Goal: Task Accomplishment & Management: Complete application form

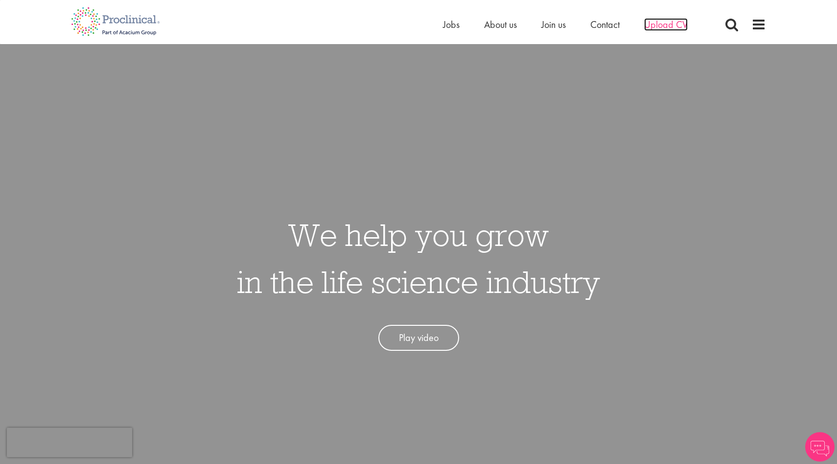
click at [664, 26] on span "Upload CV" at bounding box center [666, 24] width 44 height 13
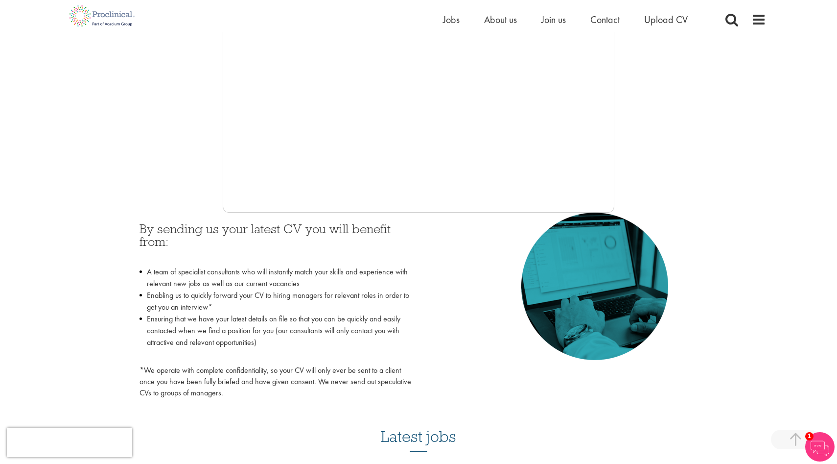
scroll to position [283, 0]
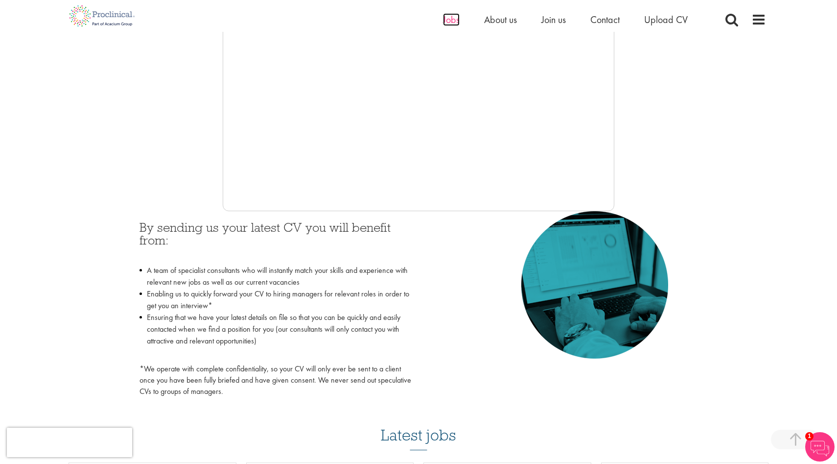
click at [451, 21] on span "Jobs" at bounding box center [451, 19] width 17 height 13
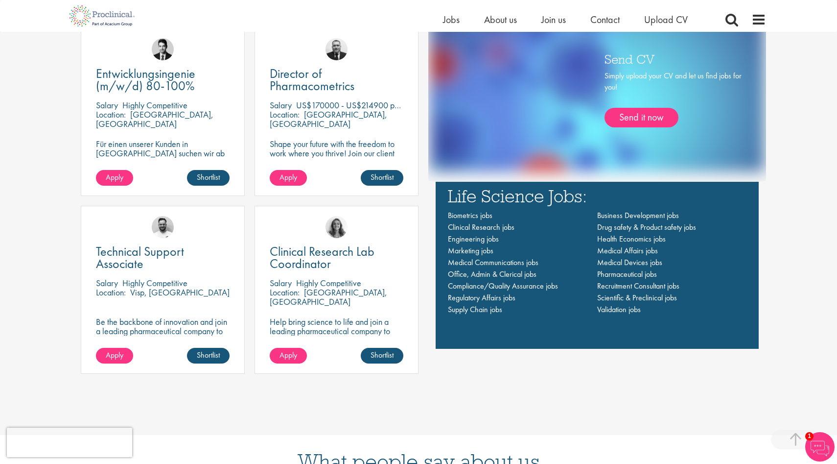
scroll to position [731, 0]
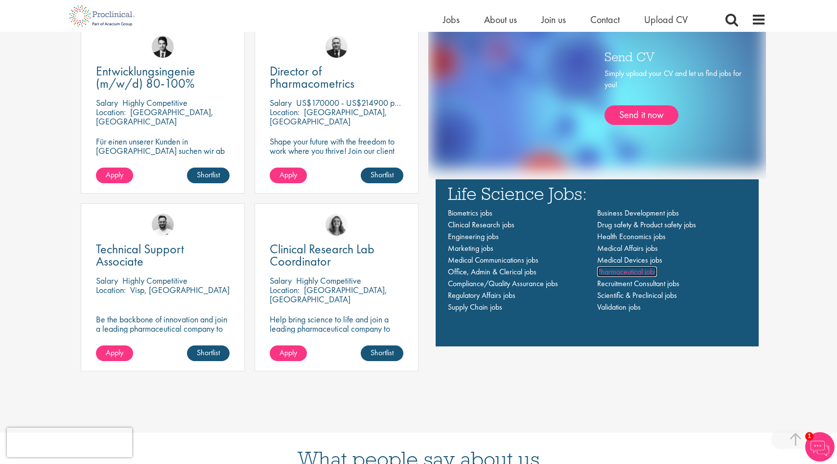
click at [616, 273] on span "Pharmaceutical jobs" at bounding box center [627, 271] width 60 height 10
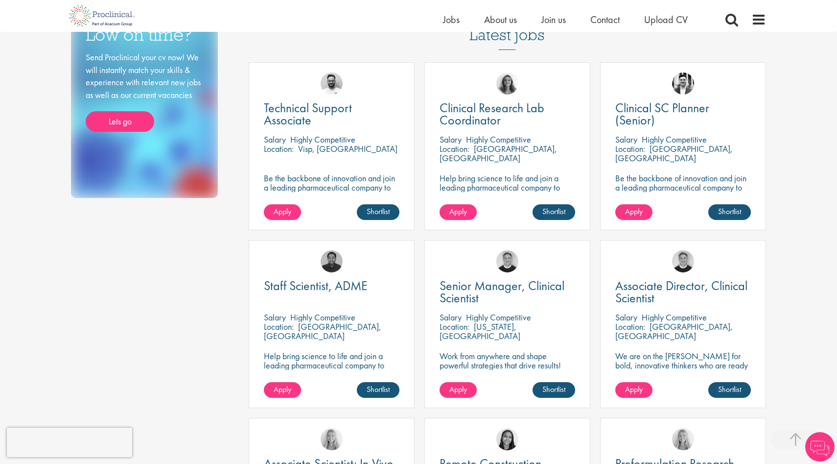
scroll to position [186, 0]
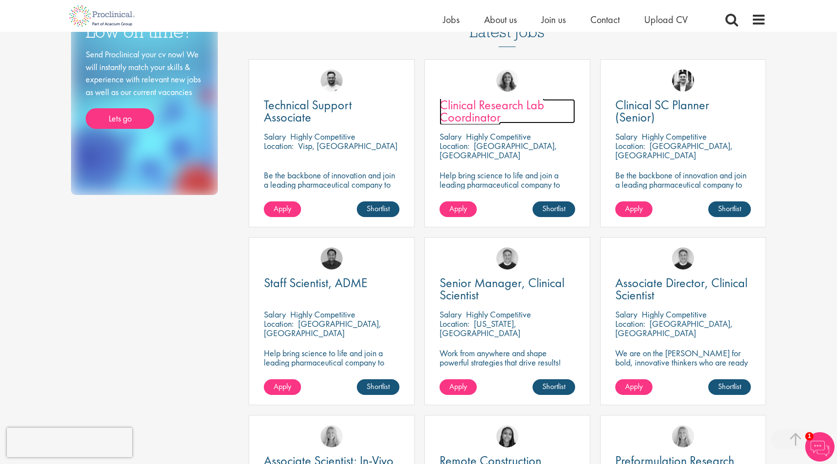
click at [491, 104] on span "Clinical Research Lab Coordinator" at bounding box center [492, 110] width 105 height 29
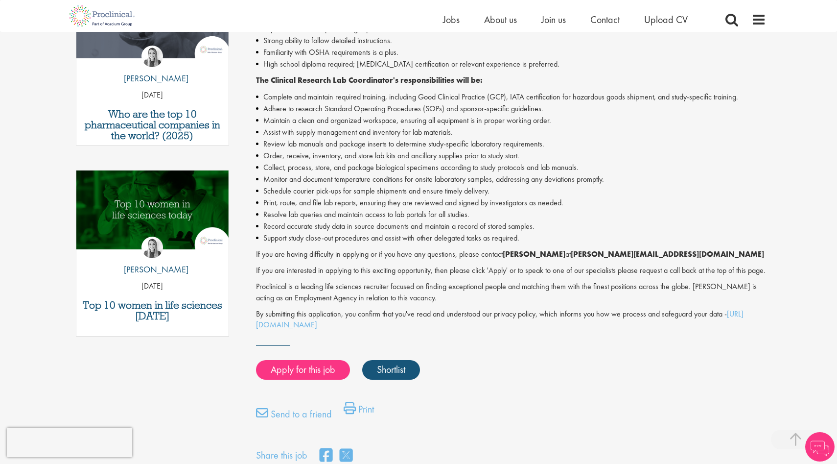
scroll to position [379, 0]
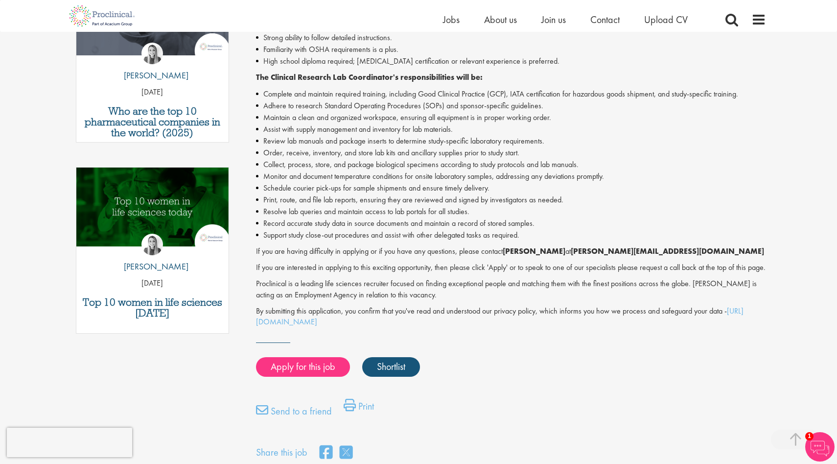
click at [320, 140] on li "Review lab manuals and package inserts to determine study-specific laboratory r…" at bounding box center [511, 141] width 511 height 12
click at [323, 165] on li "Collect, process, store, and package biological specimens according to study pr…" at bounding box center [511, 165] width 511 height 12
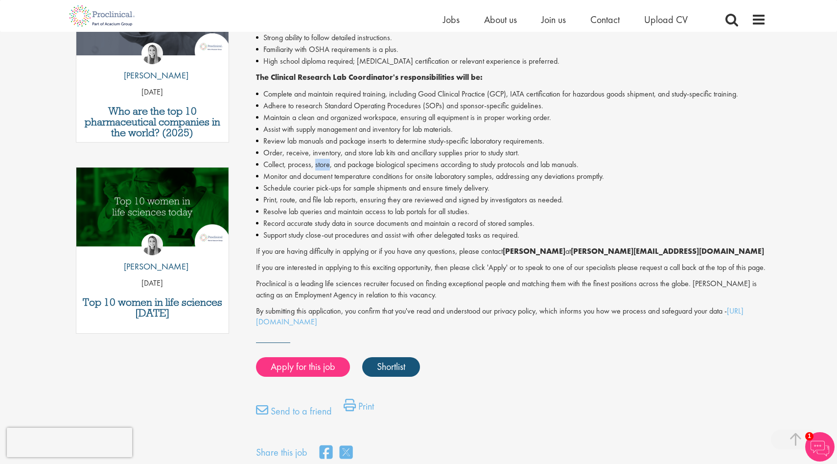
click at [323, 165] on li "Collect, process, store, and package biological specimens according to study pr…" at bounding box center [511, 165] width 511 height 12
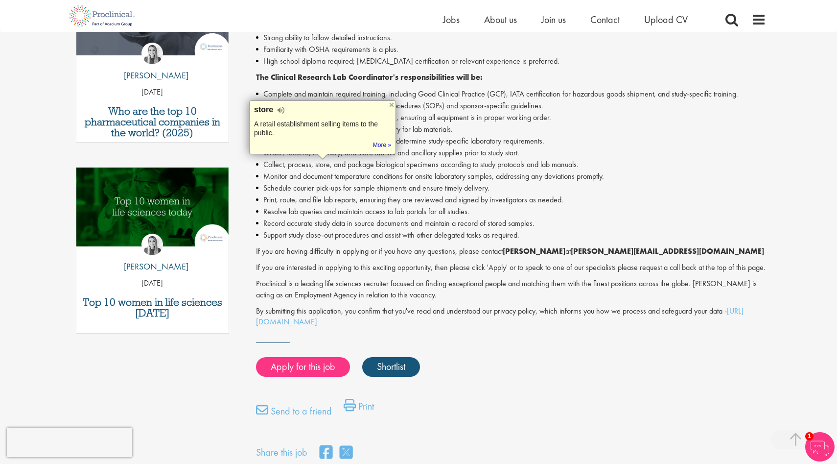
click at [346, 165] on li "Collect, process, store, and package biological specimens according to study pr…" at bounding box center [511, 165] width 511 height 12
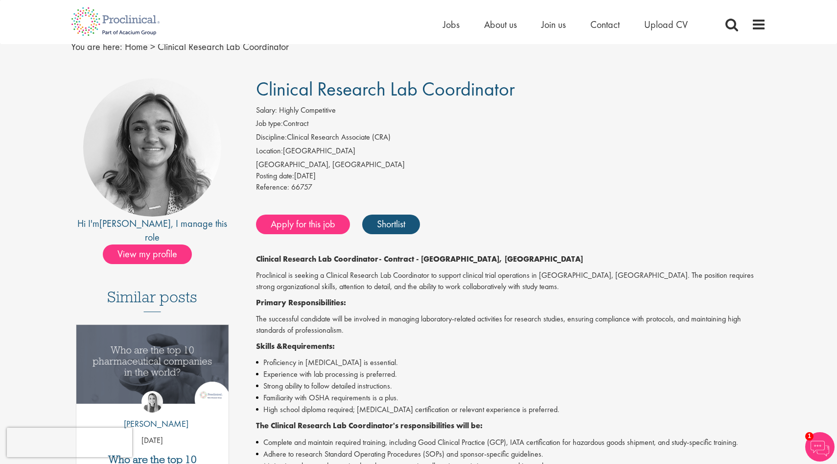
scroll to position [0, 0]
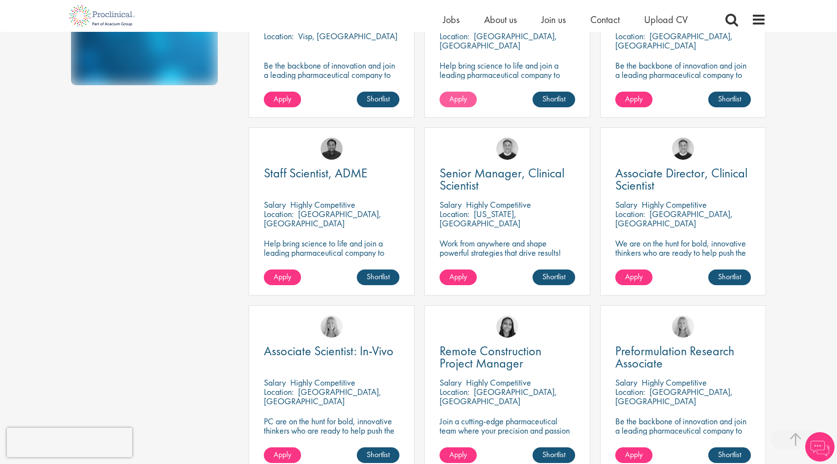
scroll to position [296, 0]
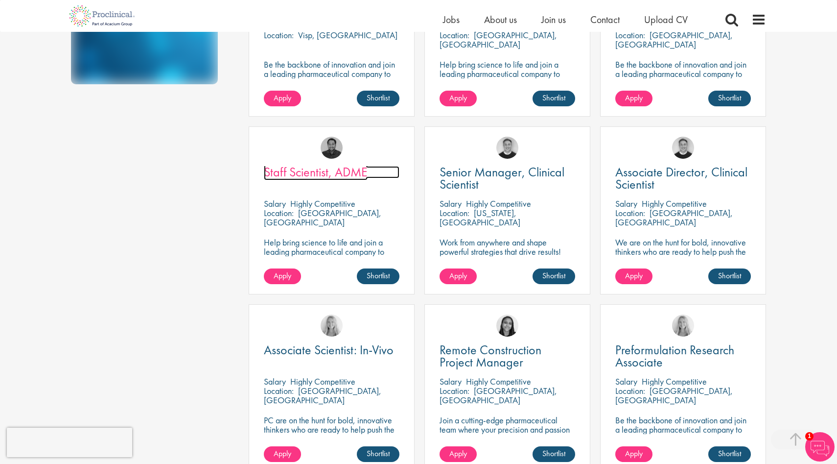
click at [327, 175] on span "Staff Scientist, ADME" at bounding box center [316, 172] width 104 height 17
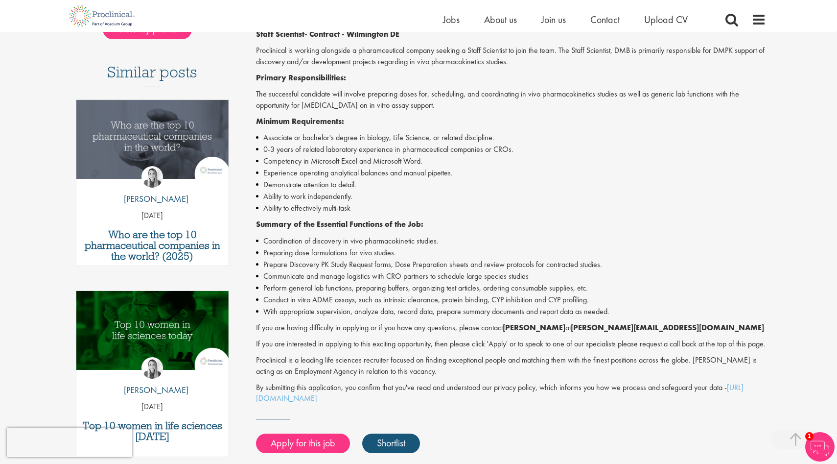
scroll to position [253, 0]
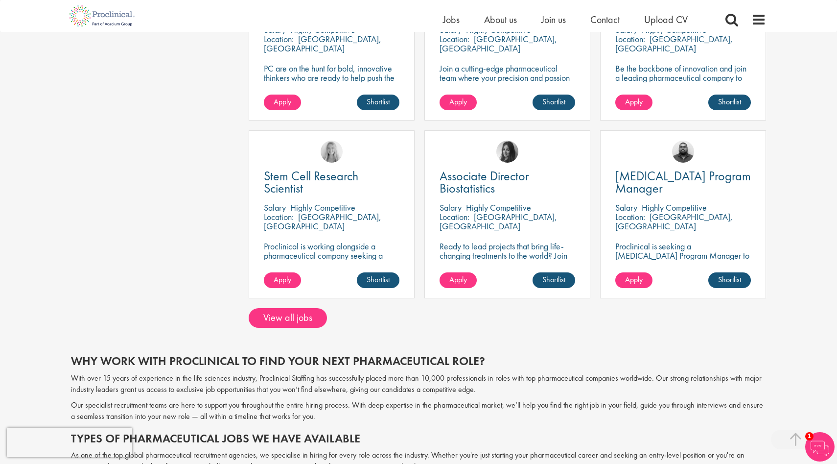
scroll to position [649, 0]
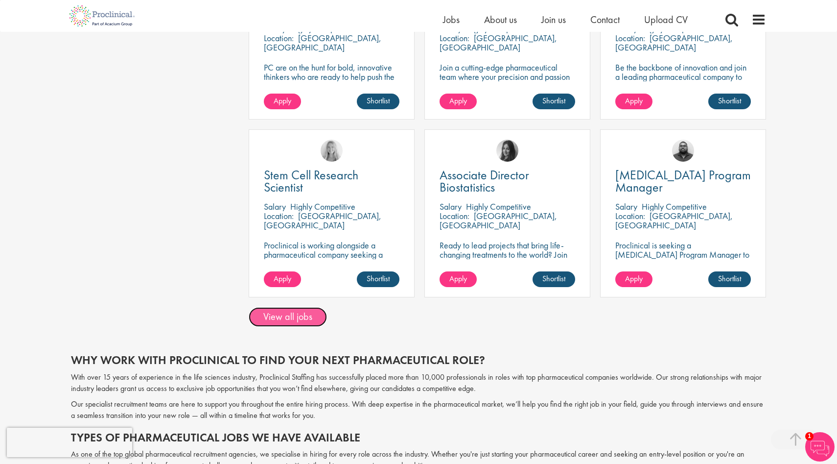
click at [298, 315] on link "View all jobs" at bounding box center [288, 317] width 78 height 20
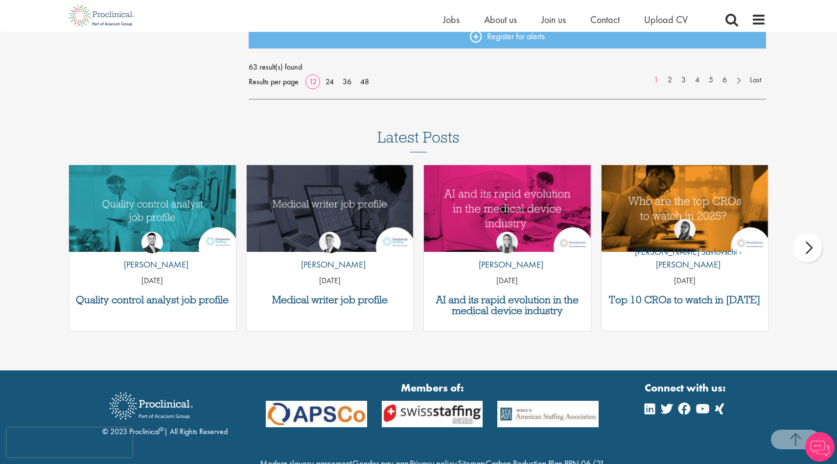
scroll to position [661, 0]
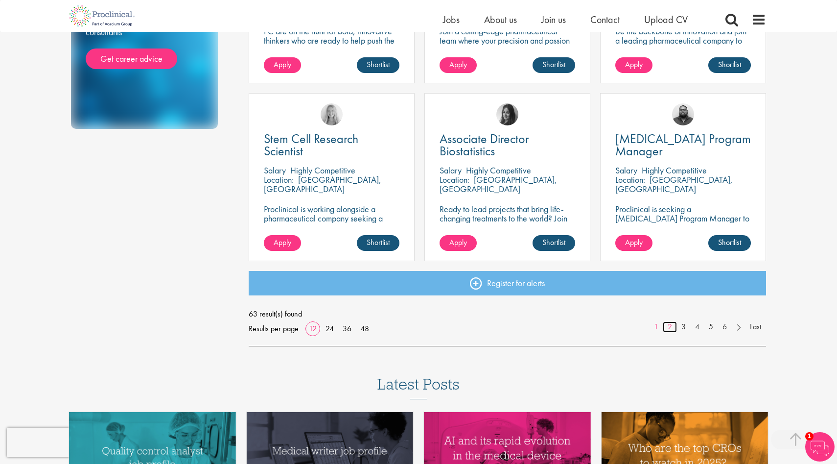
click at [672, 327] on link "2" at bounding box center [670, 326] width 14 height 11
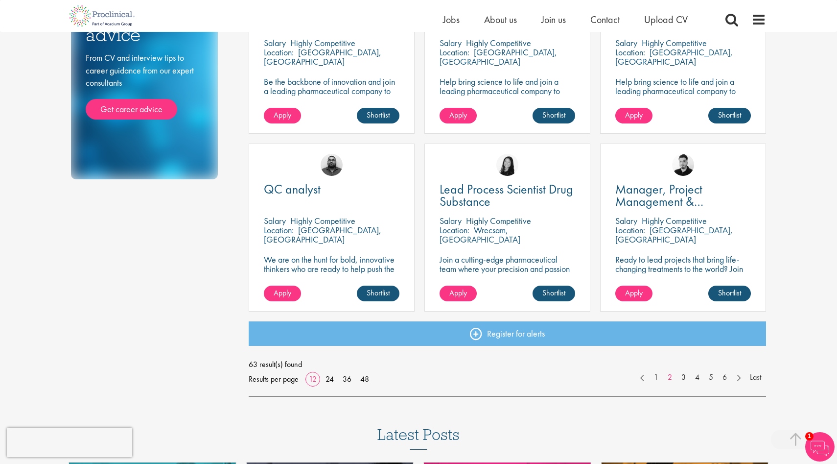
scroll to position [676, 0]
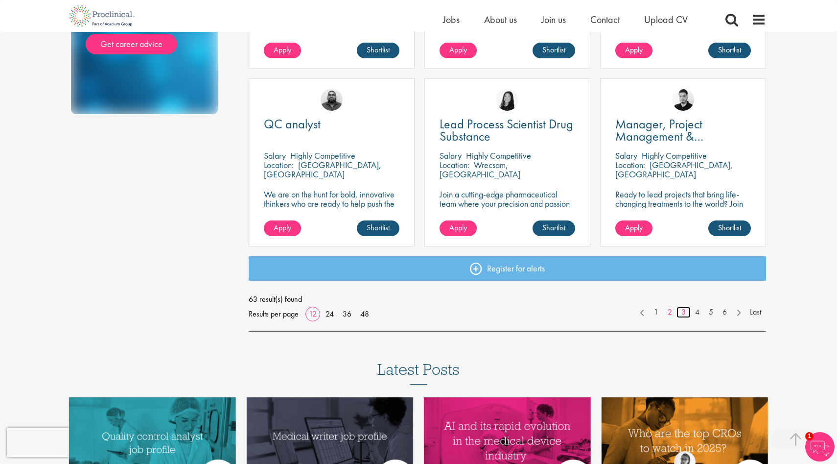
click at [682, 313] on link "3" at bounding box center [684, 311] width 14 height 11
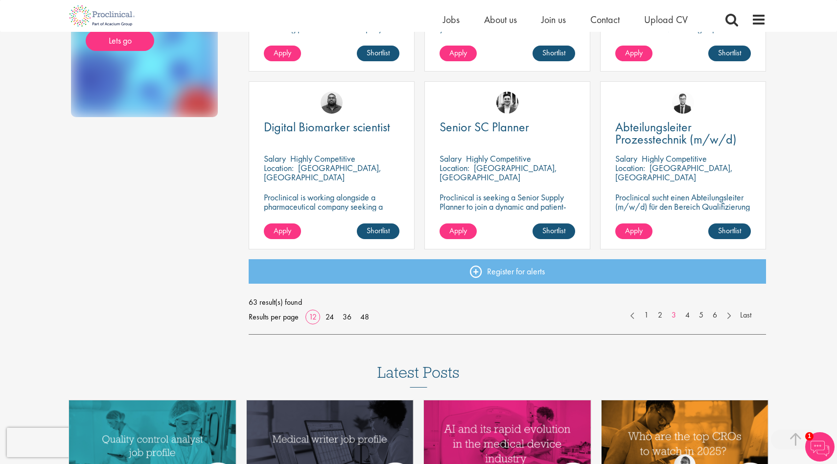
scroll to position [673, 0]
click at [689, 316] on link "4" at bounding box center [687, 314] width 14 height 11
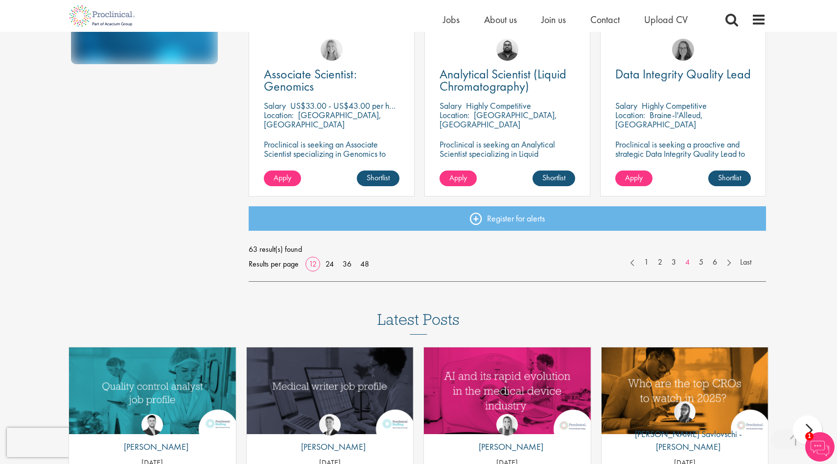
scroll to position [739, 0]
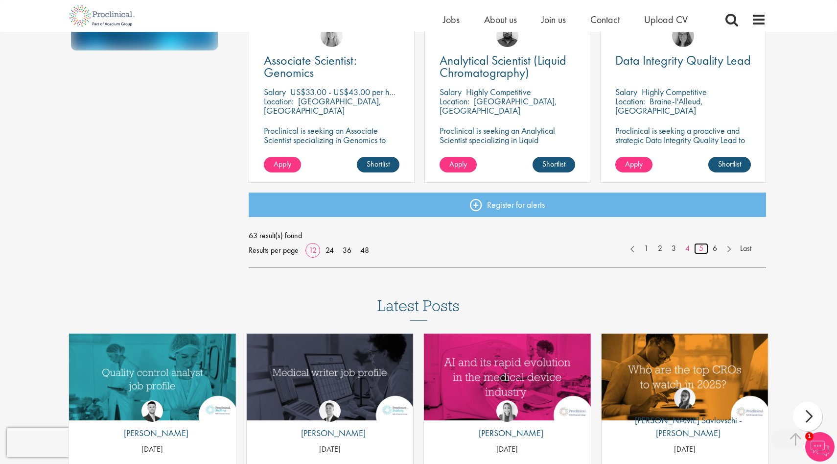
click at [702, 247] on link "5" at bounding box center [701, 248] width 14 height 11
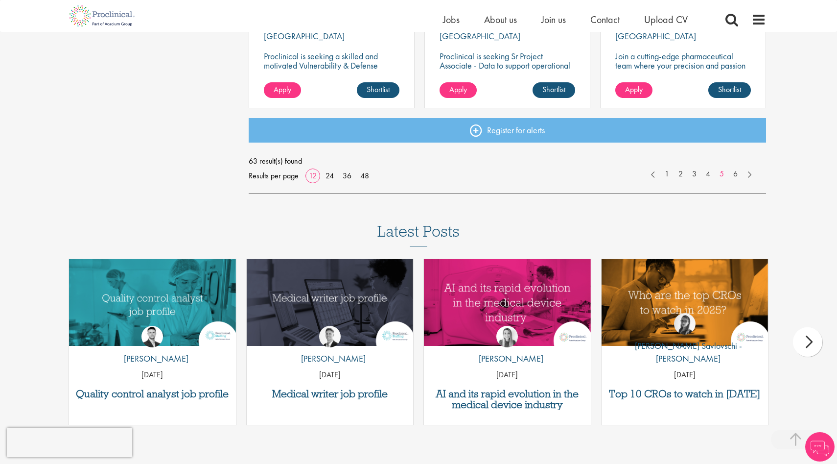
scroll to position [812, 0]
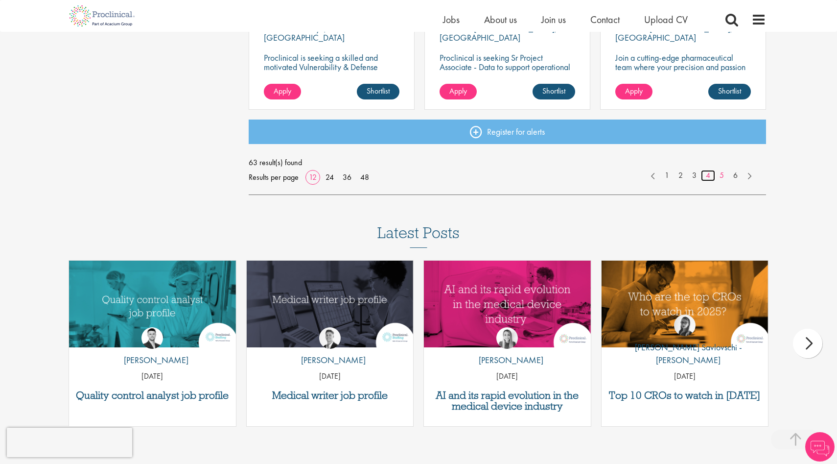
click at [709, 171] on link "4" at bounding box center [708, 175] width 14 height 11
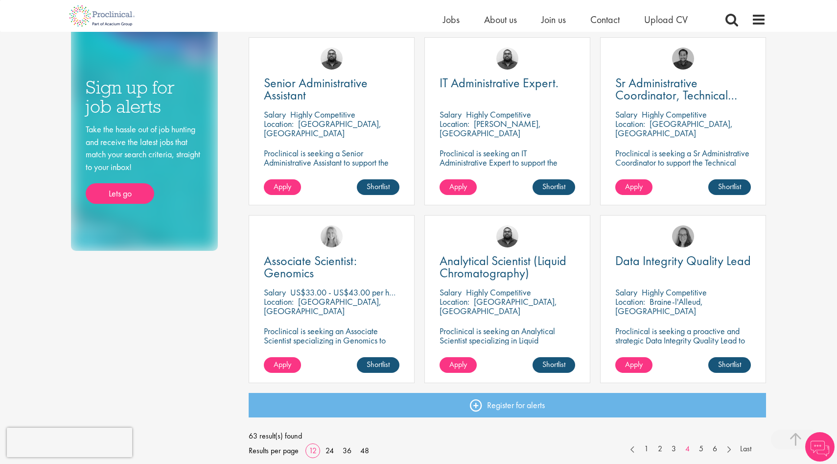
scroll to position [540, 0]
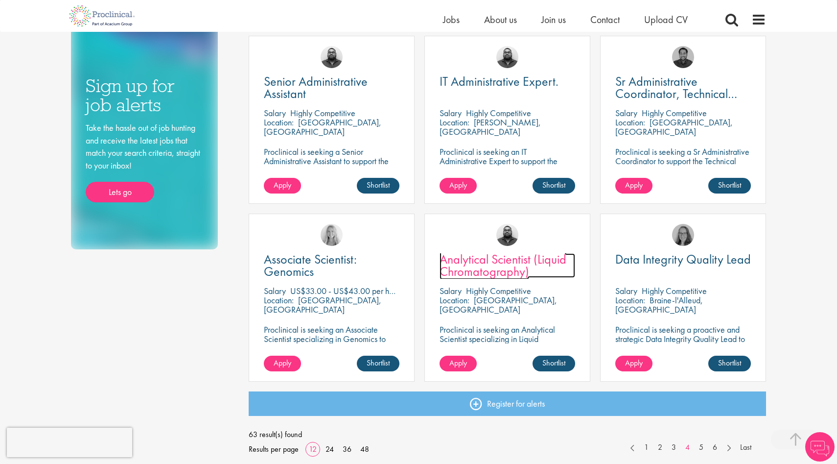
click at [514, 264] on span "Analytical Scientist (Liquid Chromatography)" at bounding box center [503, 265] width 127 height 29
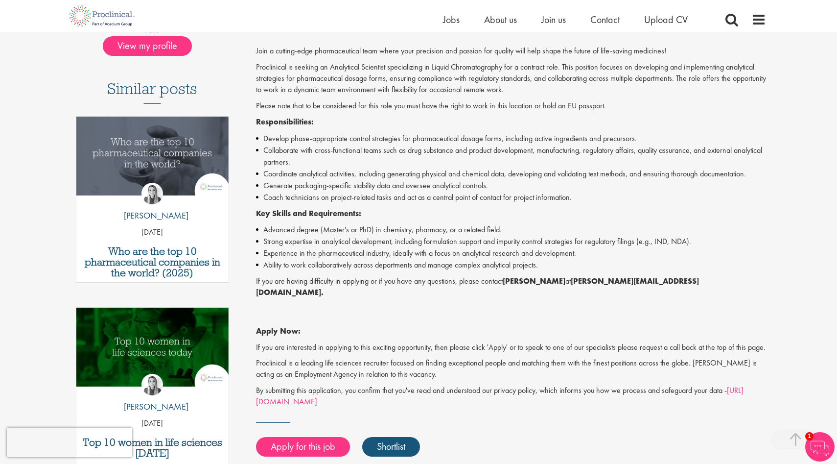
scroll to position [238, 0]
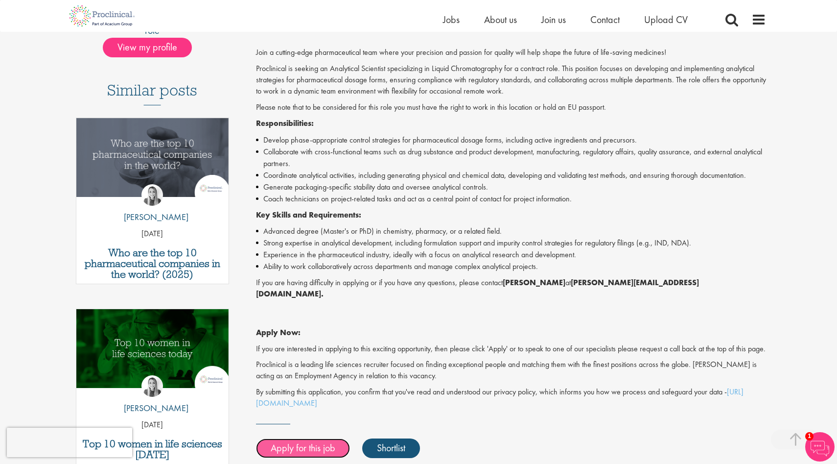
click at [312, 451] on link "Apply for this job" at bounding box center [303, 448] width 94 height 20
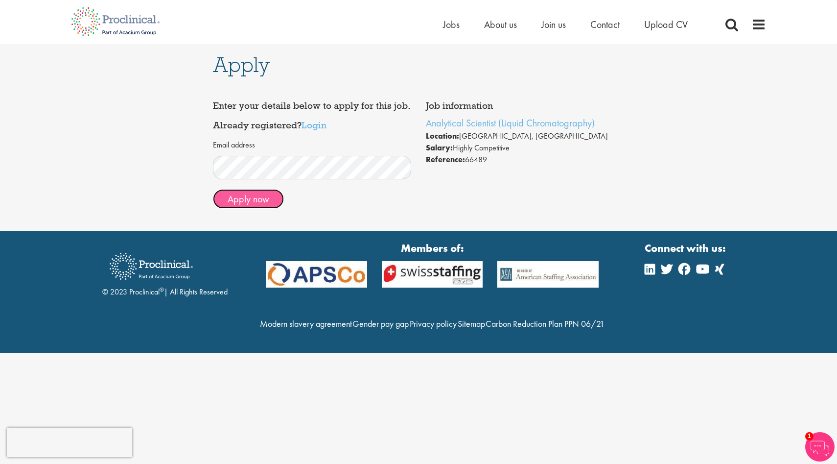
click at [243, 202] on button "Apply now" at bounding box center [248, 199] width 71 height 20
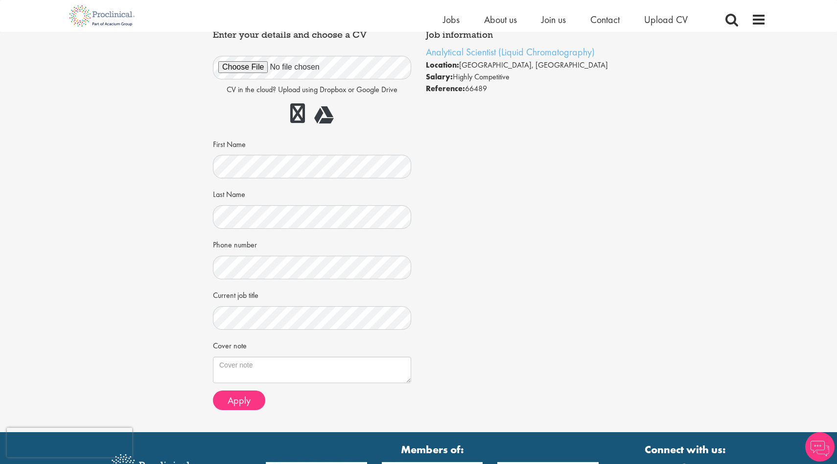
scroll to position [35, 0]
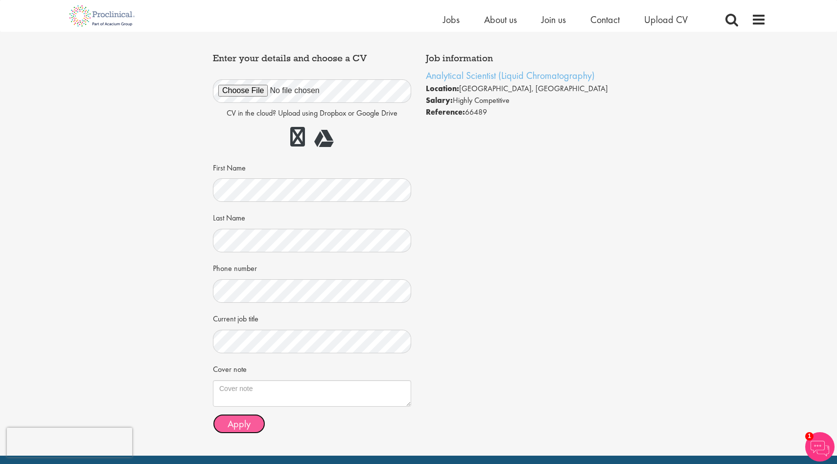
click at [250, 423] on span "Apply" at bounding box center [239, 423] width 23 height 13
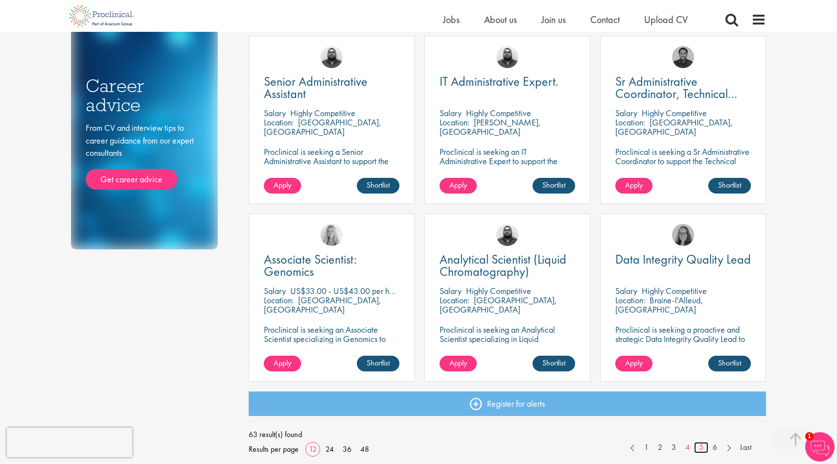
click at [701, 447] on link "5" at bounding box center [701, 447] width 14 height 11
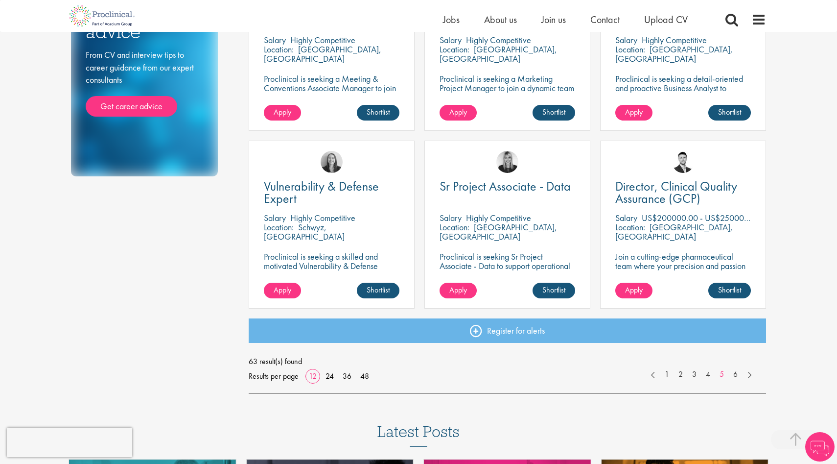
scroll to position [616, 0]
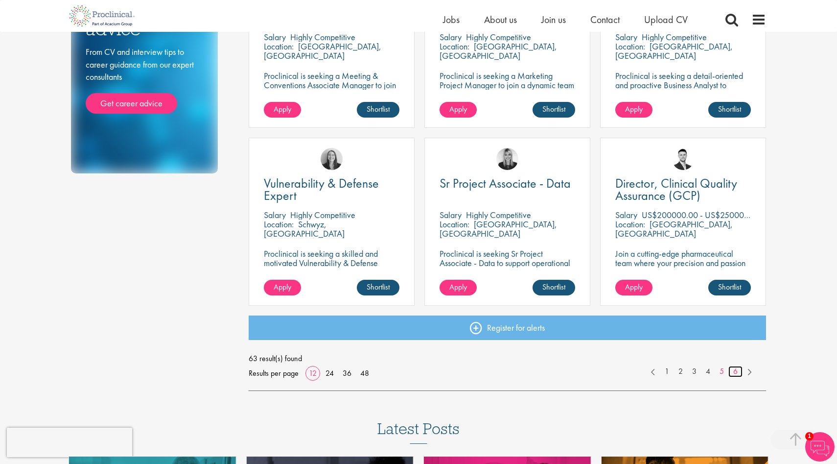
click at [737, 375] on link "6" at bounding box center [735, 371] width 14 height 11
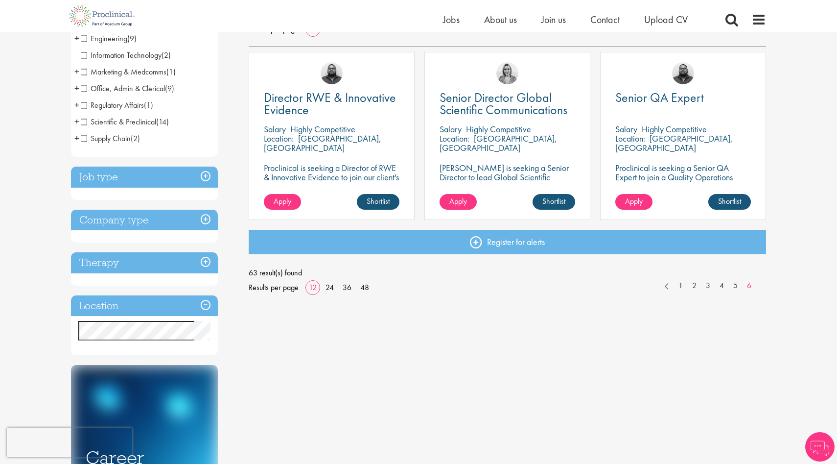
scroll to position [171, 0]
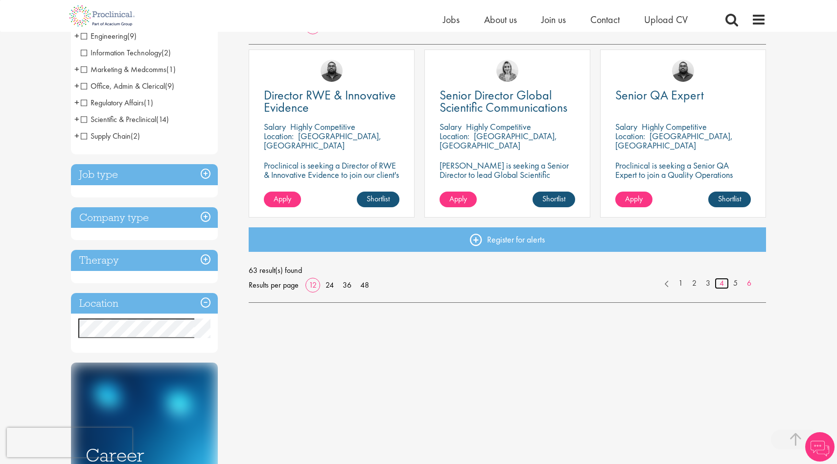
click at [721, 285] on link "4" at bounding box center [722, 283] width 14 height 11
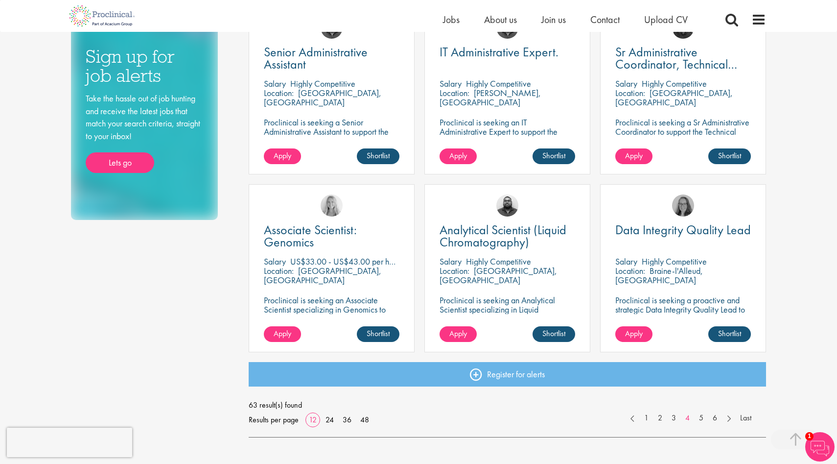
scroll to position [569, 0]
click at [673, 420] on link "3" at bounding box center [674, 418] width 14 height 11
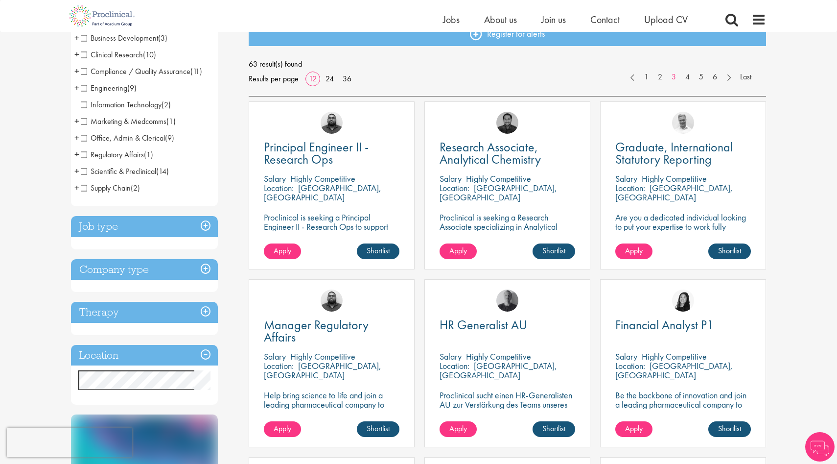
scroll to position [122, 0]
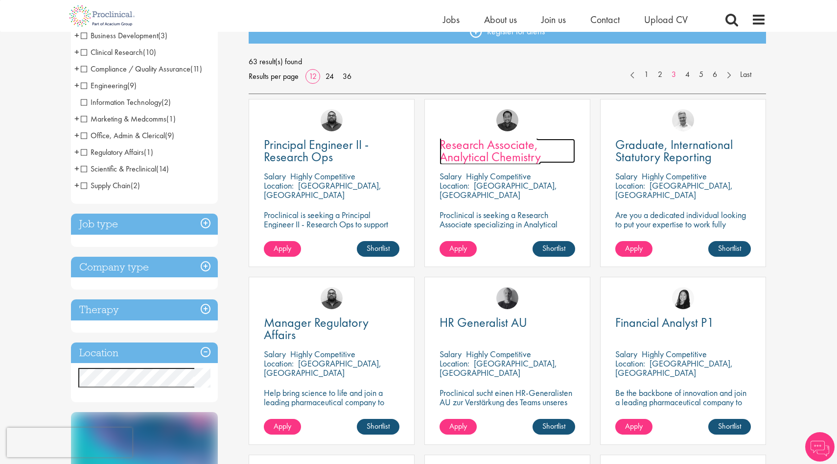
click at [503, 151] on span "Research Associate, Analytical Chemistry" at bounding box center [490, 150] width 101 height 29
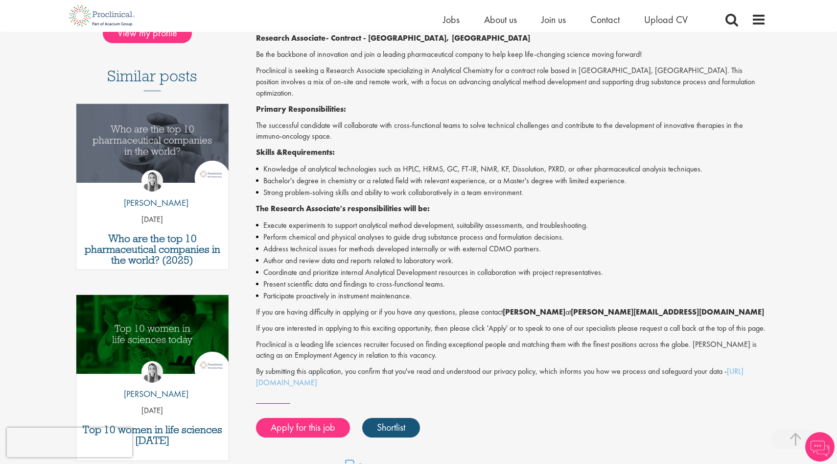
scroll to position [256, 0]
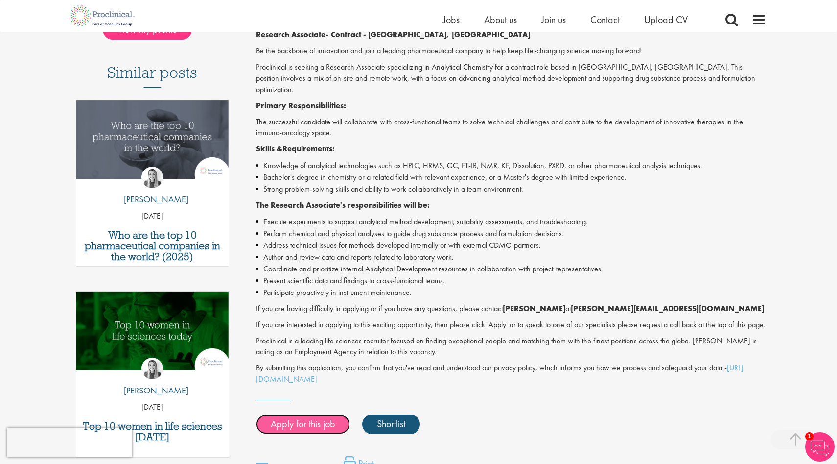
click at [321, 426] on link "Apply for this job" at bounding box center [303, 424] width 94 height 20
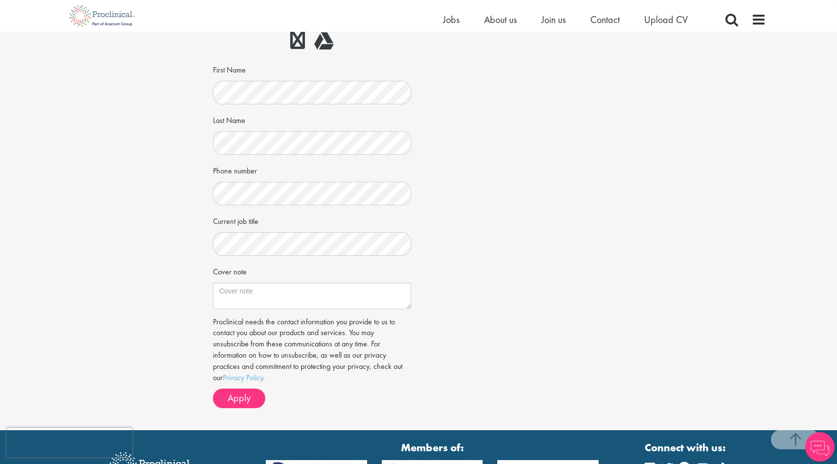
scroll to position [182, 0]
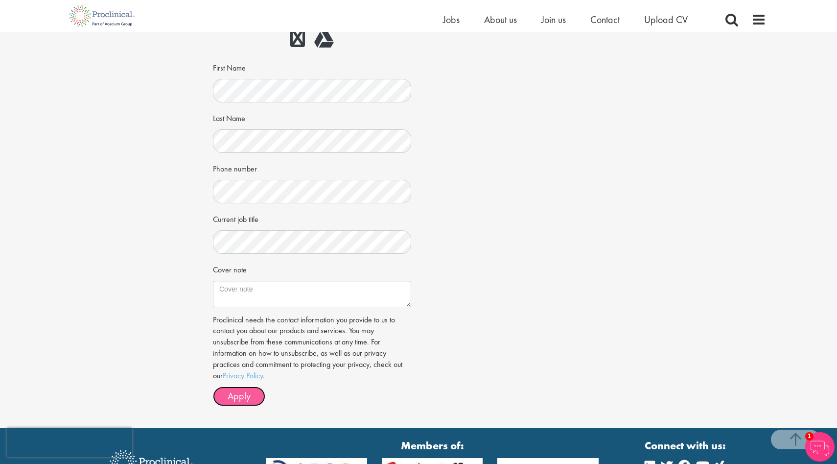
click at [248, 395] on span "Apply" at bounding box center [239, 395] width 23 height 13
click at [246, 400] on span "Apply" at bounding box center [239, 395] width 23 height 13
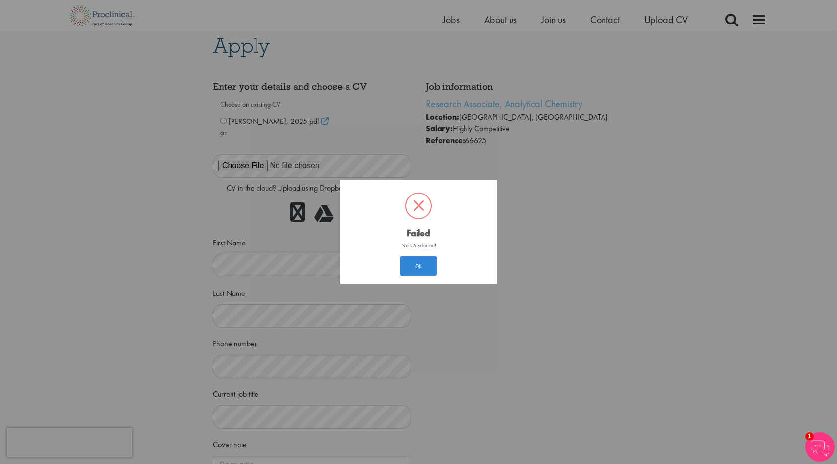
scroll to position [5, 0]
click at [419, 260] on button "OK" at bounding box center [418, 266] width 36 height 20
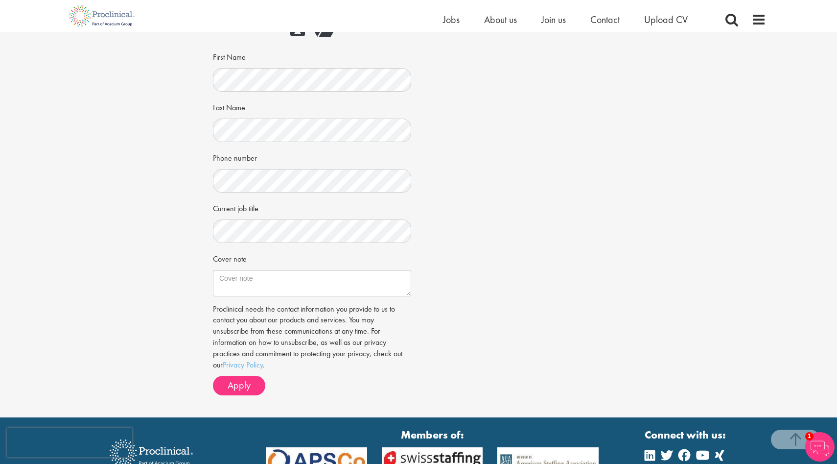
scroll to position [193, 0]
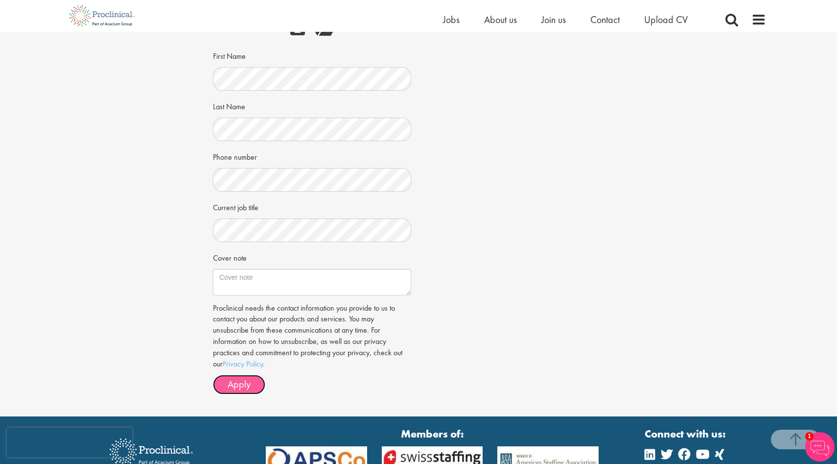
click at [244, 383] on span "Apply" at bounding box center [239, 383] width 23 height 13
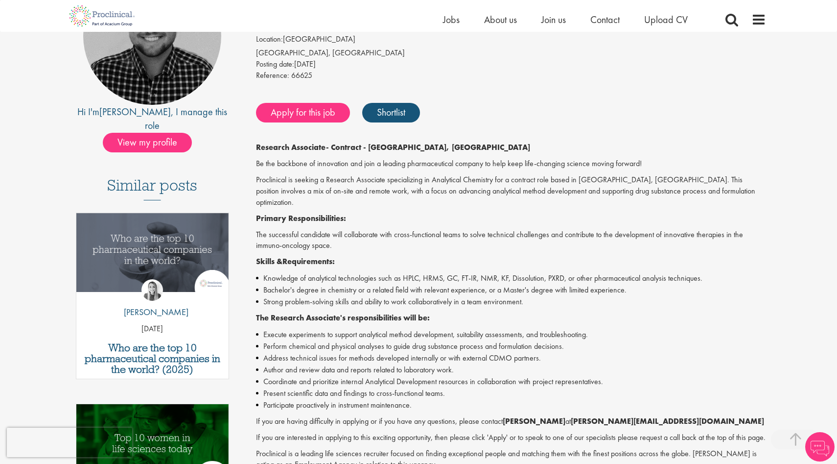
scroll to position [132, 0]
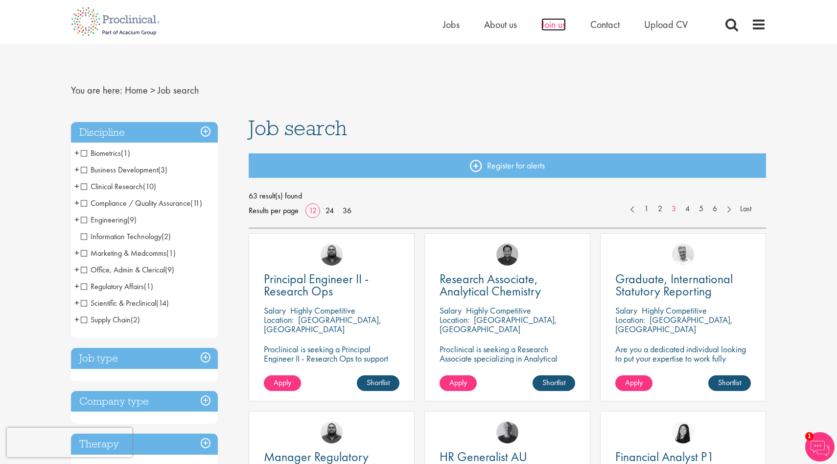
click at [548, 24] on span "Join us" at bounding box center [553, 24] width 24 height 13
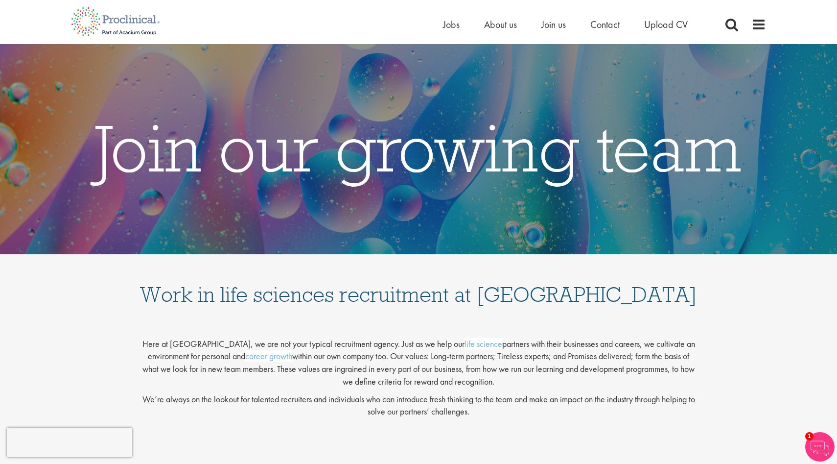
click at [404, 400] on p "We’re always on the lookout for talented recruiters and individuals who can int…" at bounding box center [419, 405] width 558 height 25
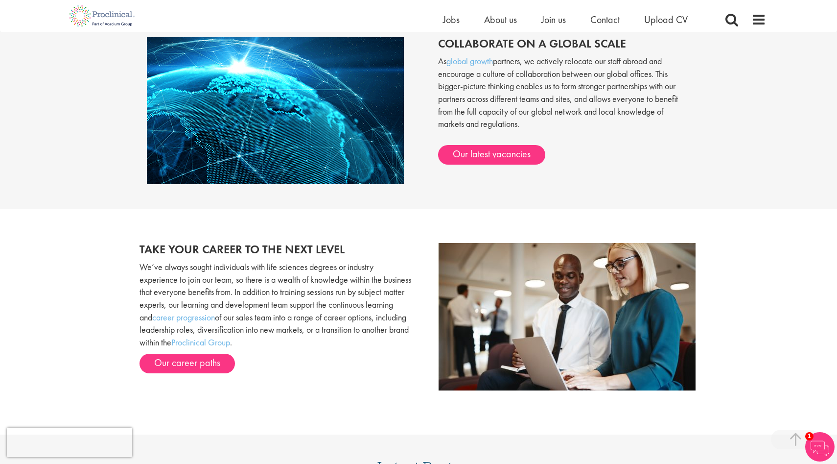
scroll to position [851, 0]
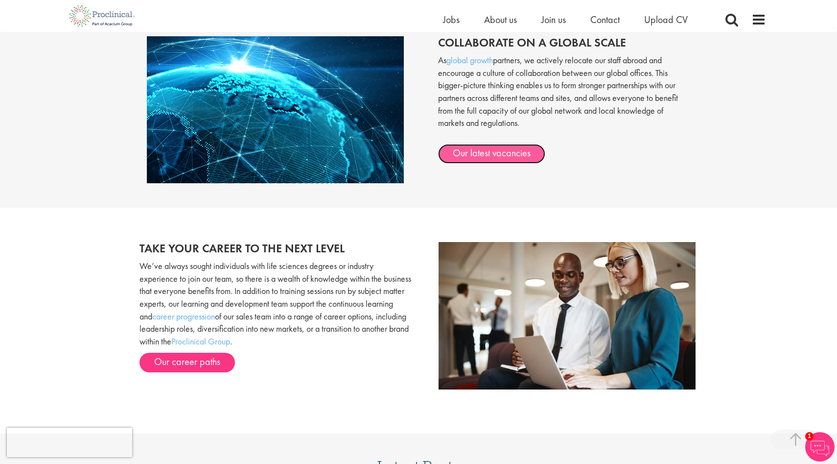
click at [508, 157] on link "Our latest vacancies" at bounding box center [491, 154] width 107 height 20
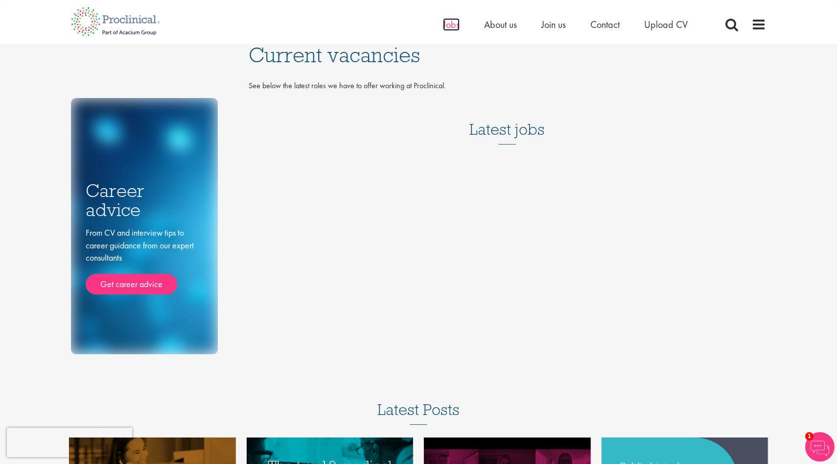
click at [456, 25] on span "Jobs" at bounding box center [451, 24] width 17 height 13
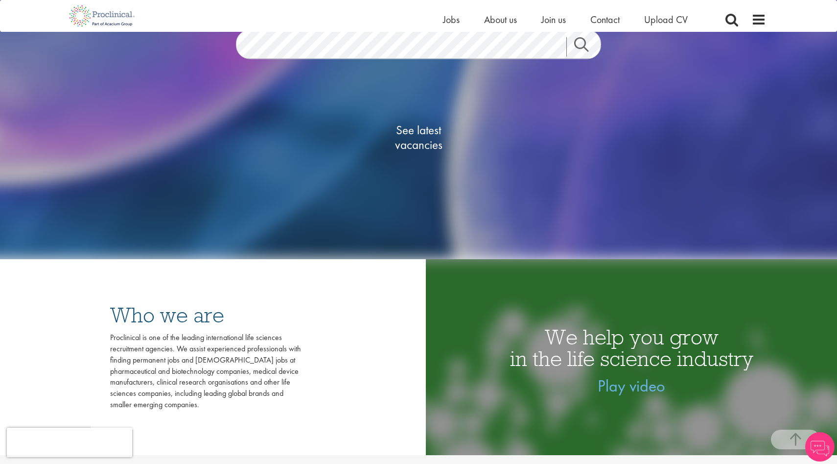
scroll to position [188, 0]
click at [418, 144] on span "See latest vacancies" at bounding box center [419, 136] width 98 height 29
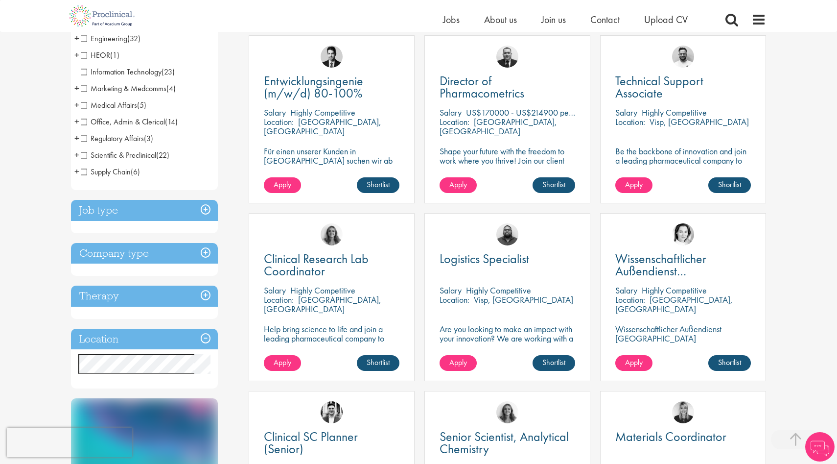
scroll to position [194, 0]
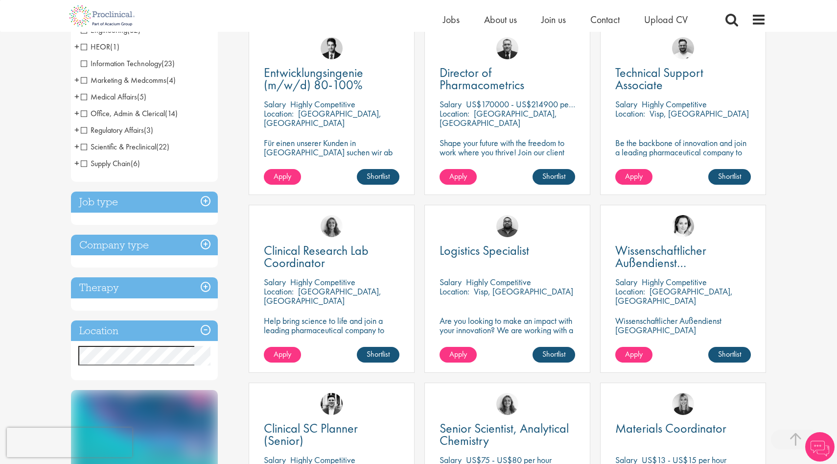
click at [107, 146] on span "Scientific & Preclinical" at bounding box center [118, 146] width 75 height 10
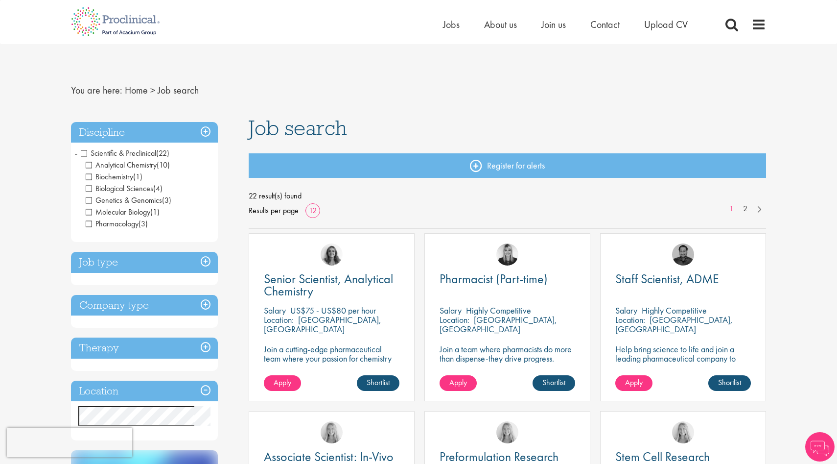
click at [93, 166] on span "Analytical Chemistry" at bounding box center [121, 165] width 71 height 10
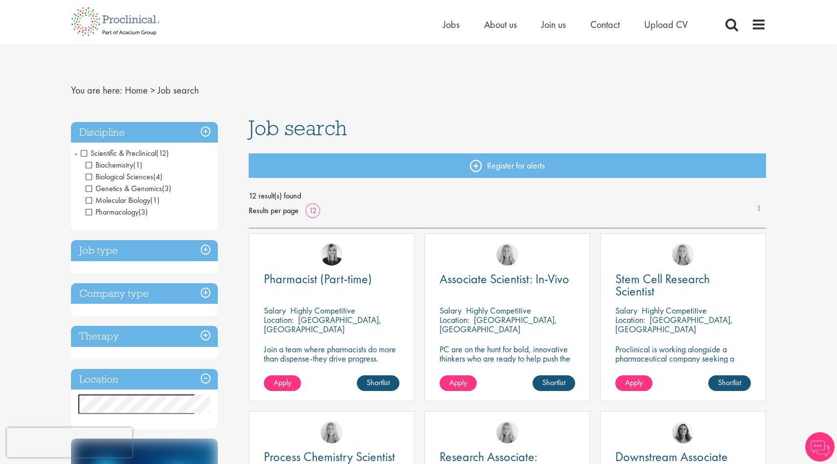
click at [90, 210] on span "Pharmacology" at bounding box center [112, 212] width 53 height 10
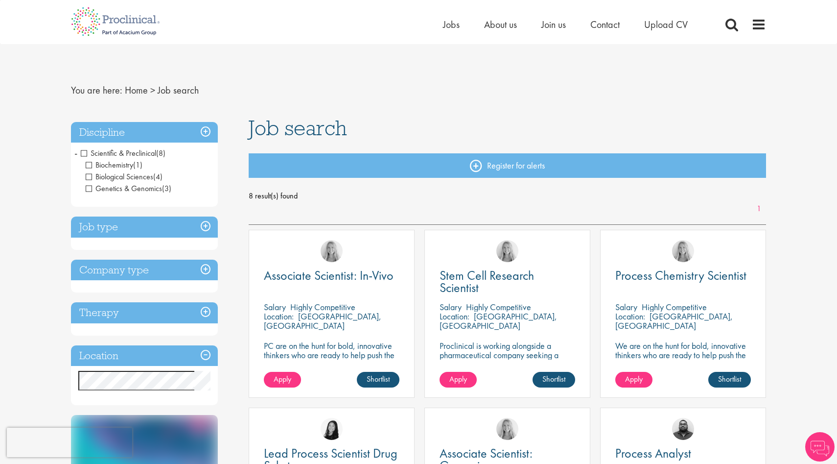
click at [88, 188] on span "Genetics & Genomics" at bounding box center [124, 188] width 76 height 10
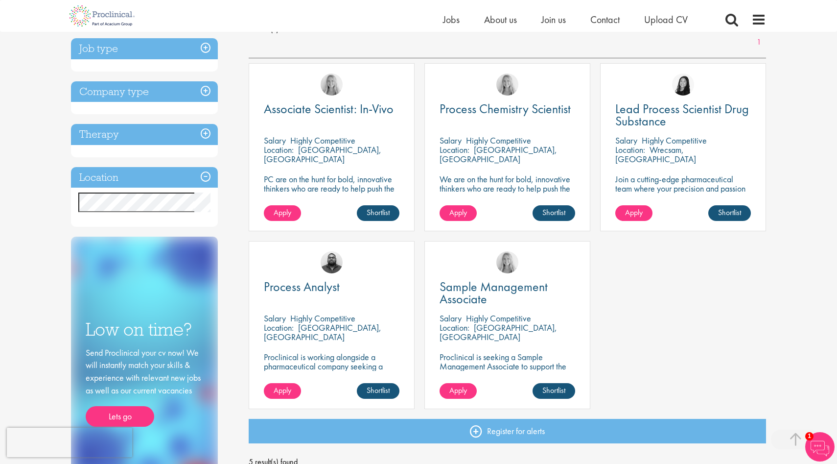
scroll to position [154, 0]
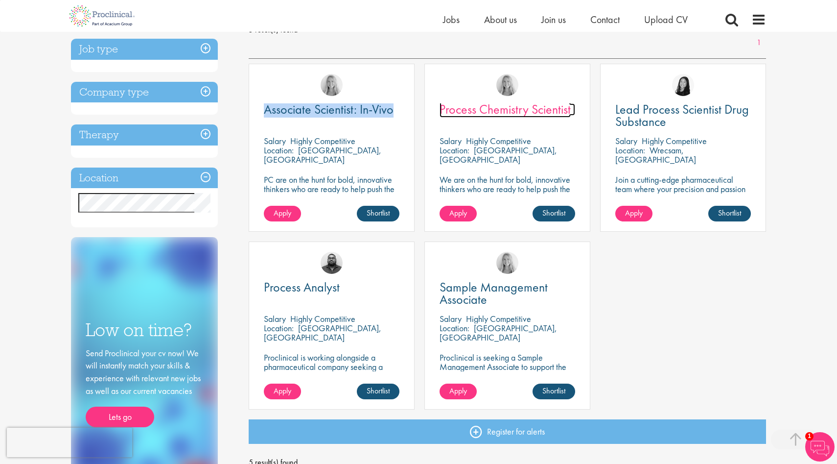
click at [506, 107] on span "Process Chemistry Scientist" at bounding box center [505, 109] width 131 height 17
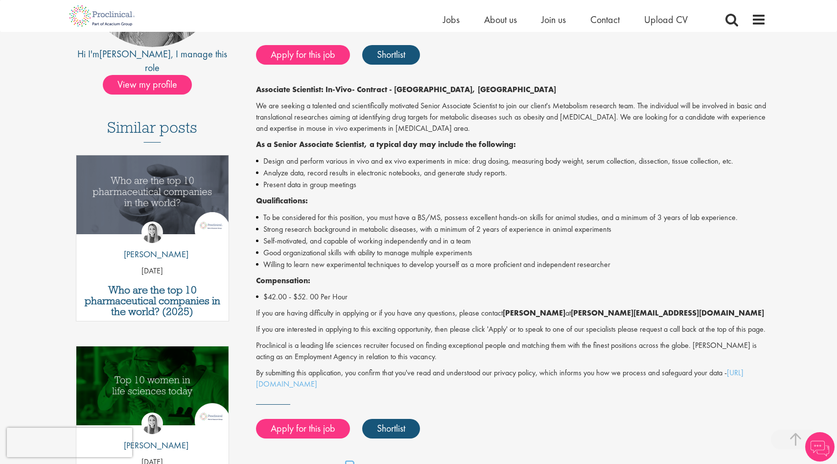
scroll to position [206, 0]
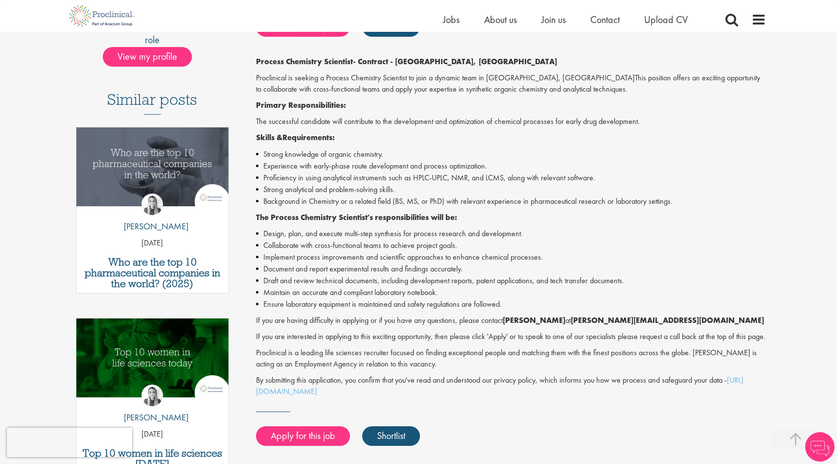
scroll to position [230, 0]
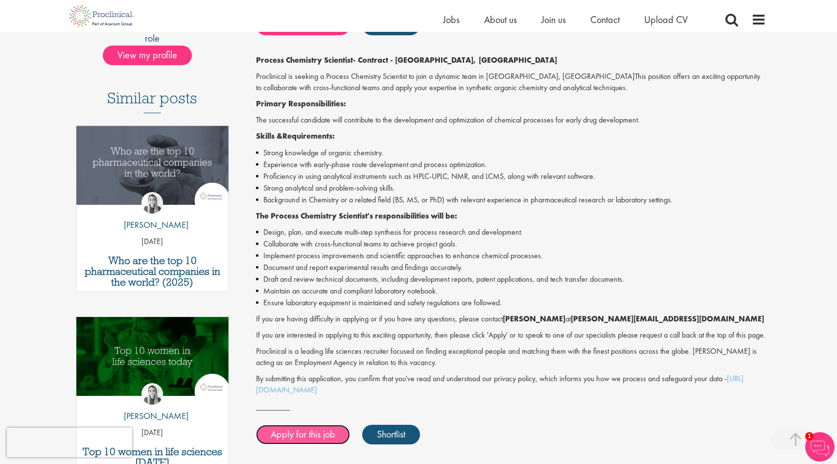
click at [315, 443] on link "Apply for this job" at bounding box center [303, 434] width 94 height 20
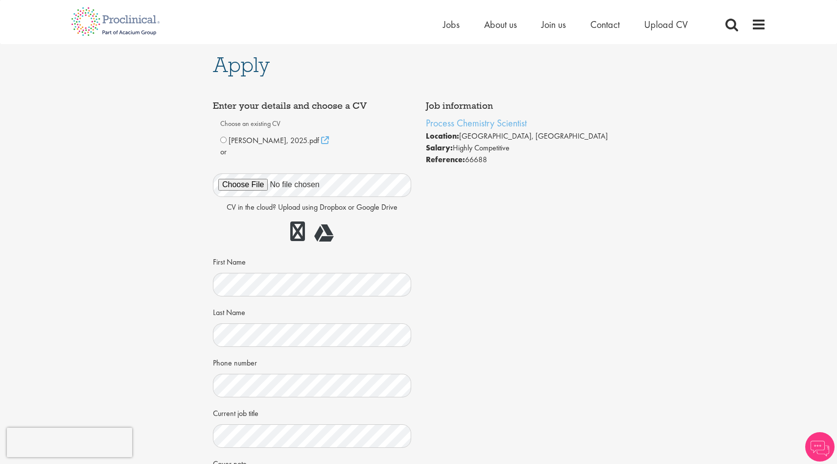
click at [224, 143] on div "[PERSON_NAME], 2025.pdf" at bounding box center [312, 141] width 184 height 12
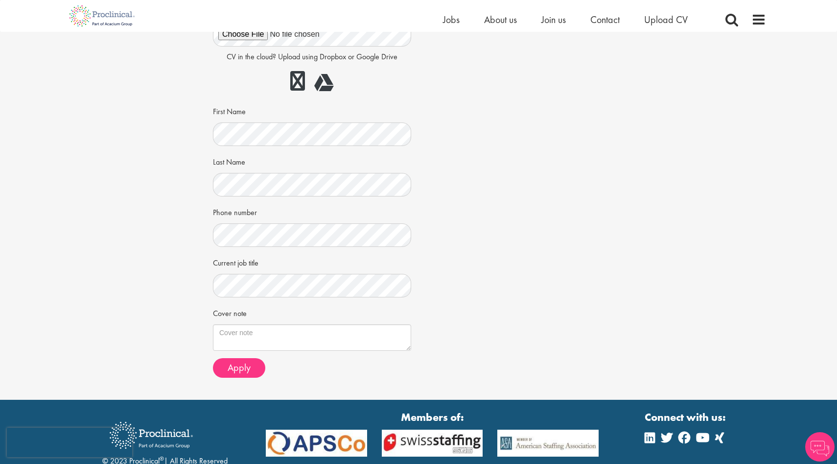
scroll to position [140, 0]
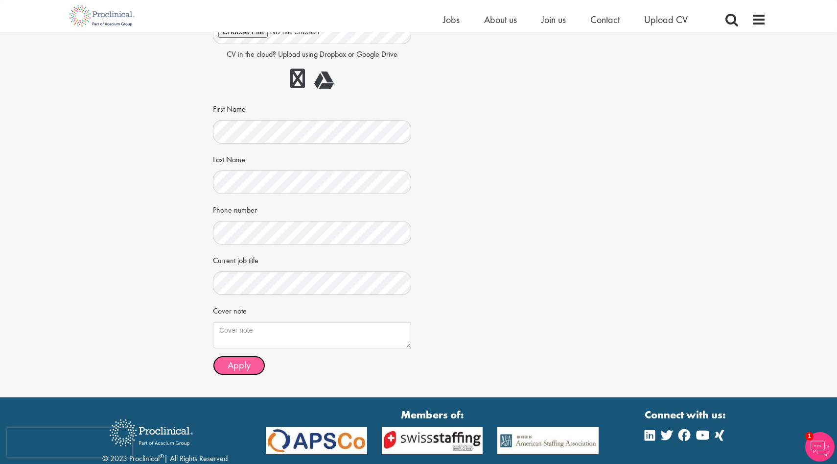
click at [243, 365] on span "Apply" at bounding box center [239, 364] width 23 height 13
